Goal: Transaction & Acquisition: Purchase product/service

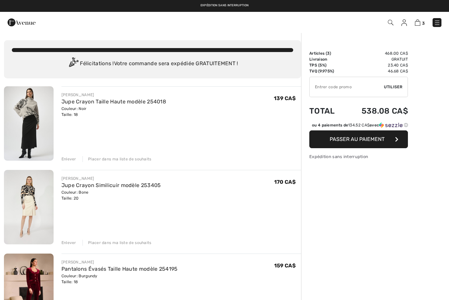
checkbox input "true"
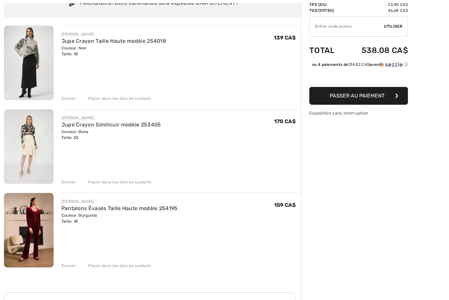
scroll to position [61, 0]
click at [69, 185] on div "JOSEPH RIBKOFF Jupe Crayon Taille Haute modèle 254018 Couleur: Noir Taille: 18 …" at bounding box center [152, 219] width 297 height 387
click at [76, 98] on div "Enlever Placer dans ma liste de souhaits" at bounding box center [182, 97] width 240 height 7
click at [68, 102] on div "JOSEPH RIBKOFF Jupe Crayon Taille Haute modèle 254018 Couleur: Noir Taille: 18 …" at bounding box center [152, 219] width 297 height 387
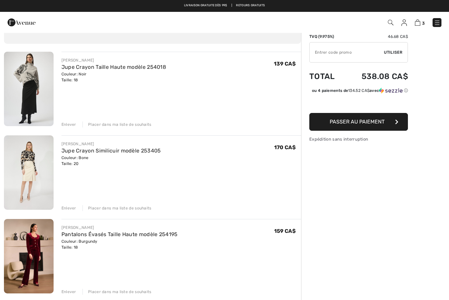
scroll to position [14, 0]
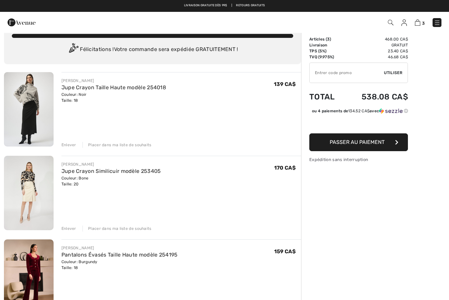
click at [69, 144] on div "Enlever" at bounding box center [69, 145] width 15 height 6
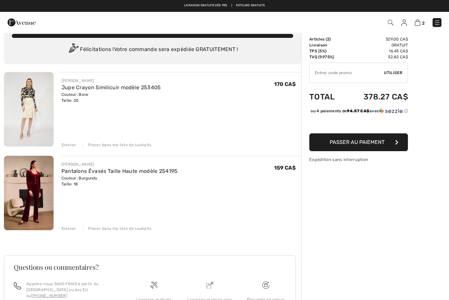
click at [71, 147] on div "Enlever" at bounding box center [69, 145] width 15 height 6
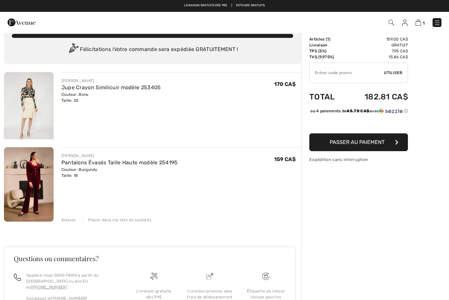
scroll to position [0, 0]
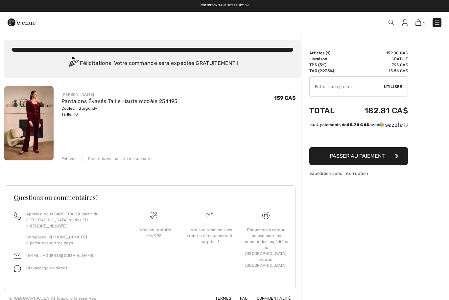
click at [371, 159] on span "Passer au paiement" at bounding box center [357, 156] width 55 height 6
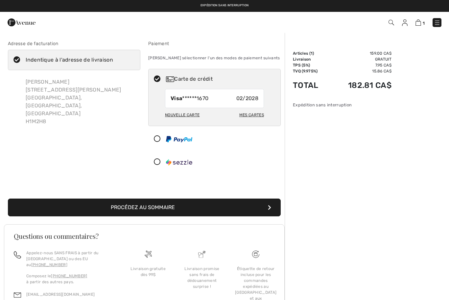
click at [158, 207] on button "Procédez au sommaire" at bounding box center [144, 207] width 273 height 18
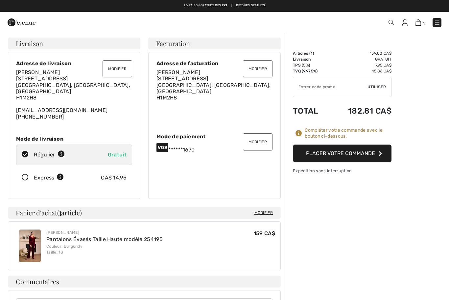
click at [360, 154] on button "Placer votre commande" at bounding box center [342, 153] width 99 height 18
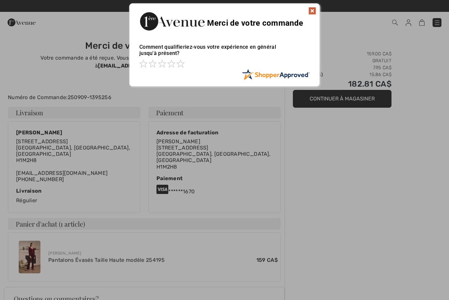
click at [313, 11] on img at bounding box center [313, 11] width 8 height 8
